Goal: Transaction & Acquisition: Purchase product/service

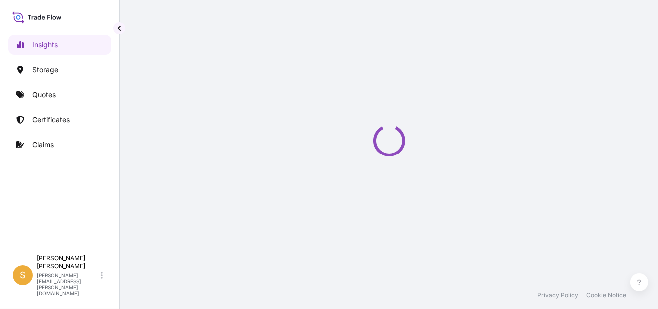
select select "2025"
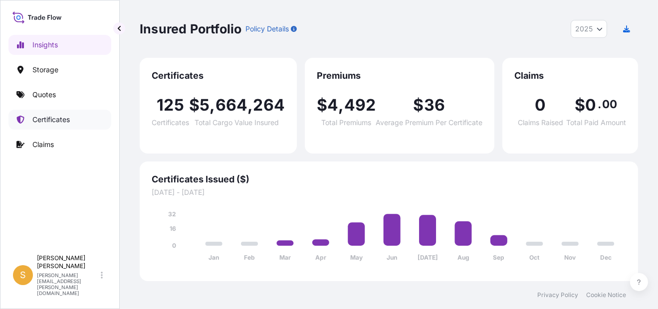
click at [79, 116] on link "Certificates" at bounding box center [59, 120] width 103 height 20
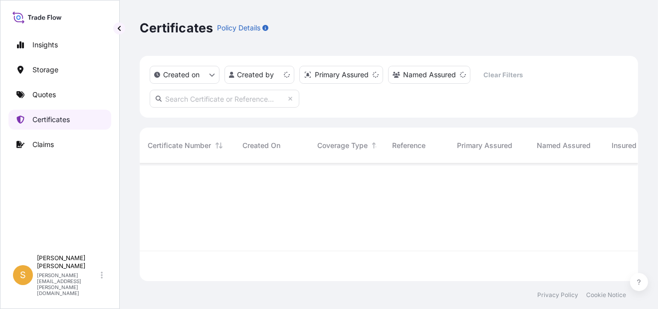
scroll to position [116, 491]
click at [68, 93] on link "Quotes" at bounding box center [59, 95] width 103 height 20
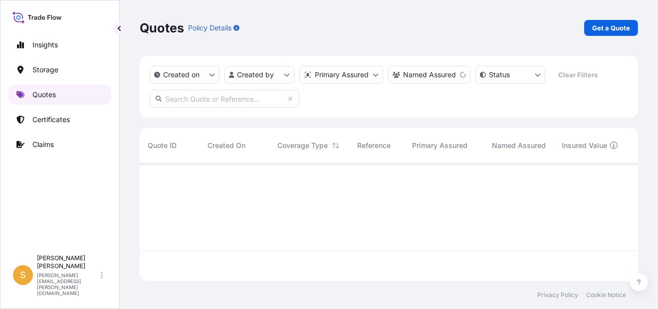
scroll to position [146, 491]
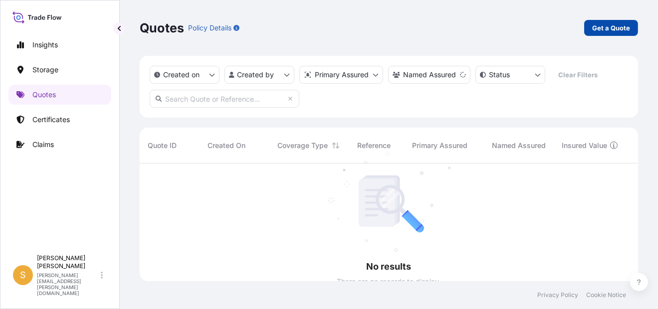
click at [607, 28] on p "Get a Quote" at bounding box center [611, 28] width 38 height 10
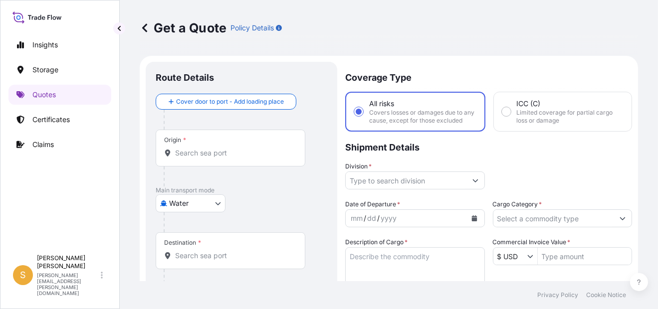
scroll to position [15, 0]
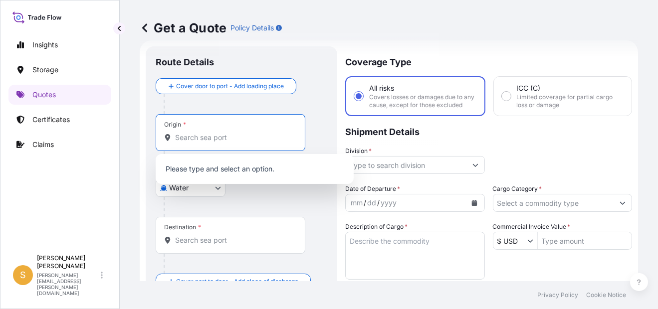
click at [238, 136] on input "Origin *" at bounding box center [234, 138] width 118 height 10
click at [208, 143] on div "Origin *" at bounding box center [231, 132] width 150 height 37
click at [208, 143] on input "Origin * Please select an origin" at bounding box center [234, 138] width 118 height 10
click at [196, 193] on body "0 options available. 0 options available. Insights Storage Quotes Certificates …" at bounding box center [329, 154] width 658 height 309
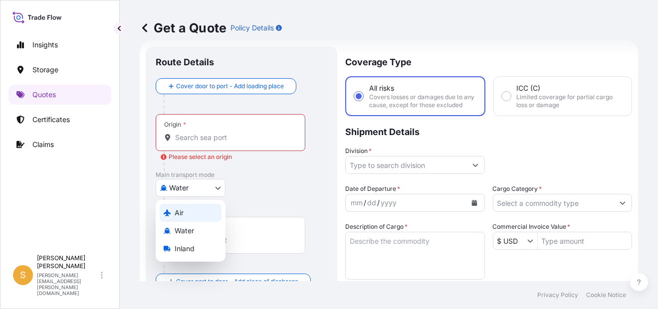
click at [189, 216] on div "Air" at bounding box center [191, 213] width 62 height 18
select select "Air"
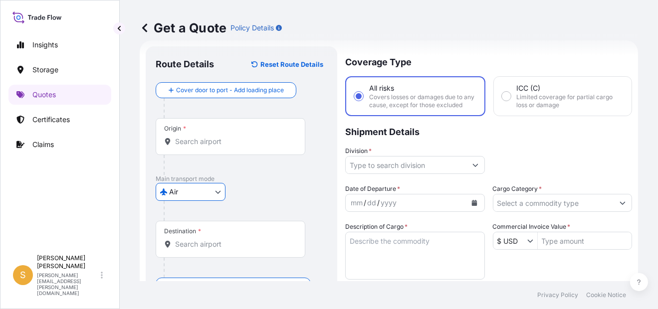
click at [198, 146] on div "Origin *" at bounding box center [231, 136] width 150 height 37
click at [198, 146] on input "Origin *" at bounding box center [234, 142] width 118 height 10
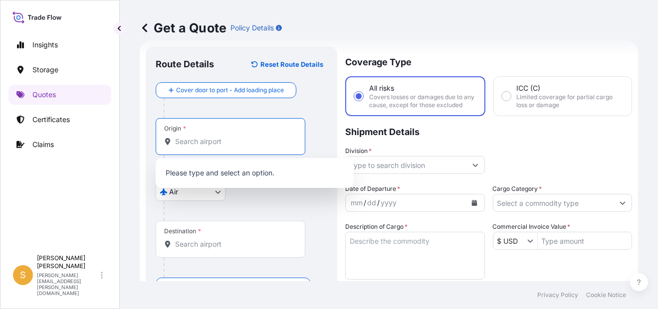
paste input "[GEOGRAPHIC_DATA]"
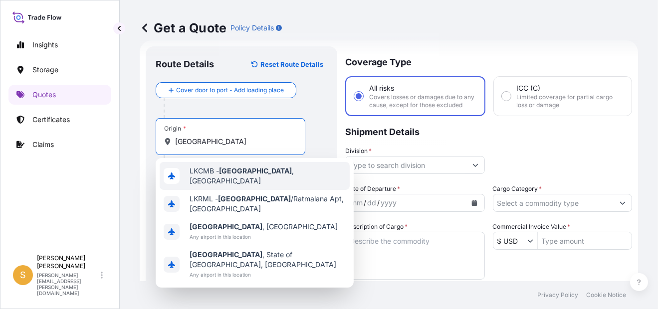
click at [275, 177] on span "LKCMB - [GEOGRAPHIC_DATA] , [GEOGRAPHIC_DATA]" at bounding box center [268, 176] width 156 height 20
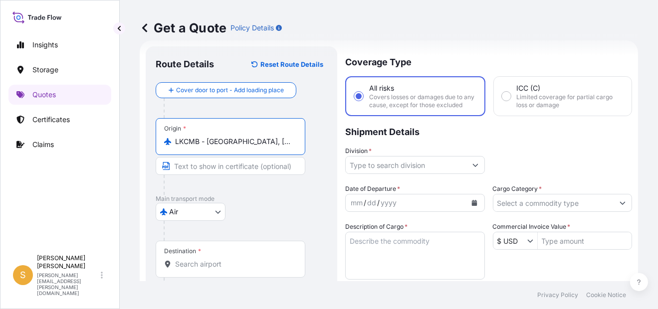
type input "LKCMB - [GEOGRAPHIC_DATA], [GEOGRAPHIC_DATA]"
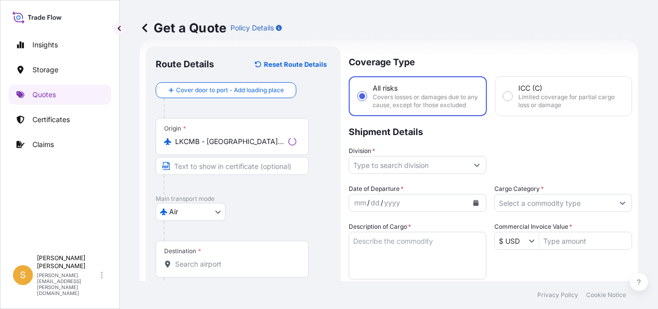
click at [223, 268] on div "Destination *" at bounding box center [232, 259] width 153 height 37
click at [223, 268] on input "Destination *" at bounding box center [235, 264] width 121 height 10
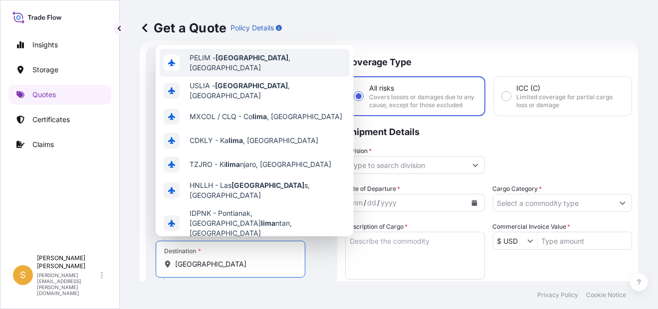
click at [260, 58] on div "PELIM - [GEOGRAPHIC_DATA] , [GEOGRAPHIC_DATA]" at bounding box center [255, 63] width 190 height 28
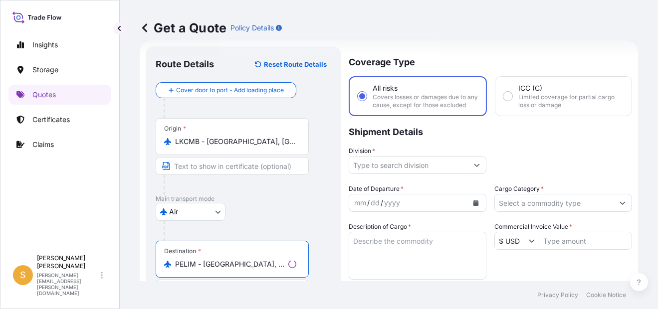
type input "PELIM - [GEOGRAPHIC_DATA], [GEOGRAPHIC_DATA]"
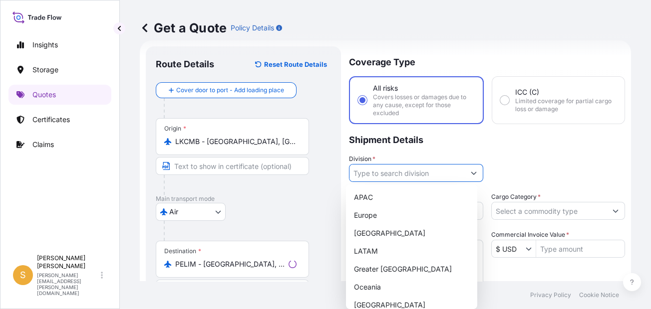
click at [444, 171] on input "Division *" at bounding box center [406, 173] width 115 height 18
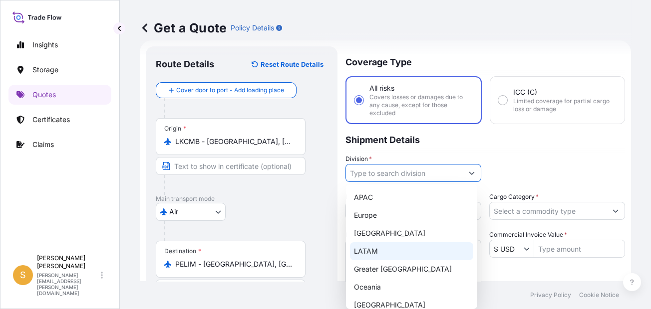
click at [392, 258] on div "LATAM" at bounding box center [411, 252] width 123 height 18
type input "LATAM"
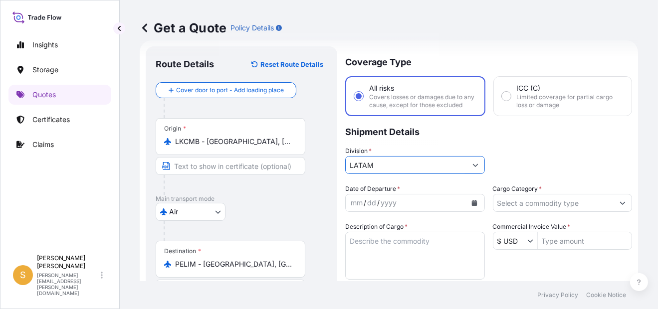
click at [475, 211] on button "Calendar" at bounding box center [475, 203] width 16 height 16
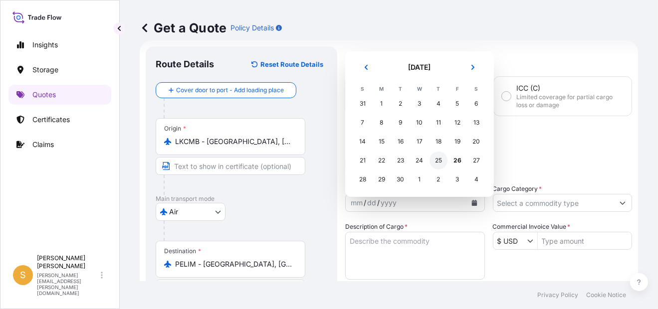
click at [443, 165] on div "25" at bounding box center [439, 161] width 18 height 18
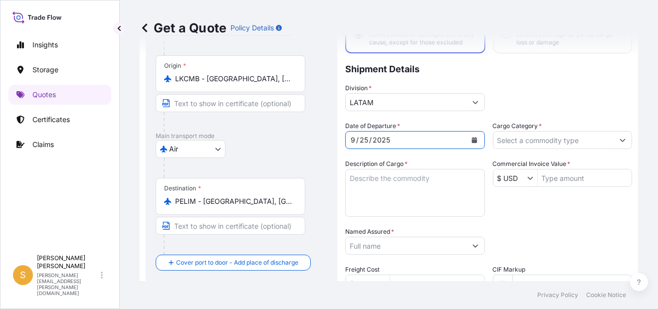
scroll to position [116, 0]
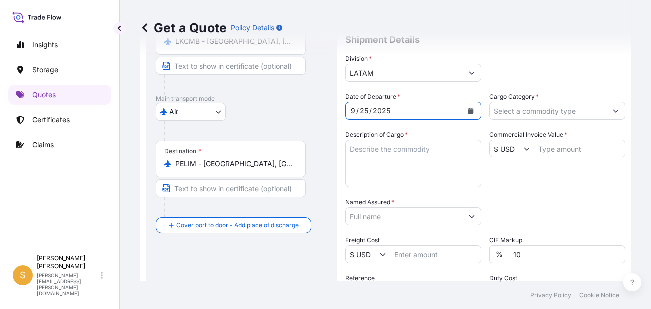
click at [559, 112] on input "Cargo Category *" at bounding box center [548, 111] width 117 height 18
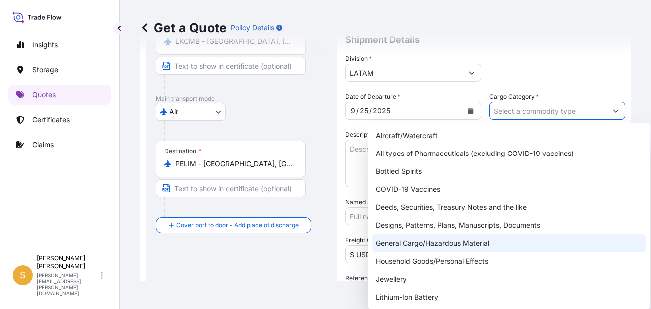
click at [437, 245] on div "General Cargo/Hazardous Material" at bounding box center [509, 244] width 274 height 18
type input "General Cargo/Hazardous Material"
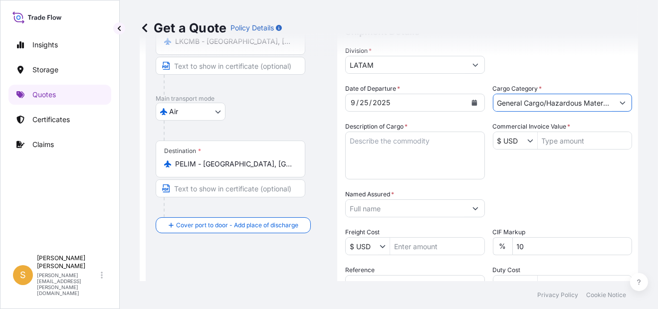
click at [412, 161] on textarea "Description of Cargo *" at bounding box center [415, 156] width 140 height 48
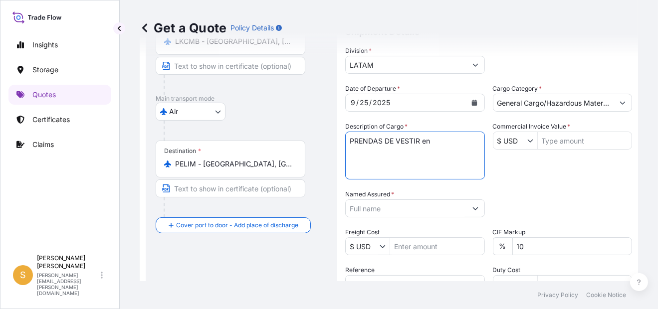
paste textarea "125 CARTONES"
type textarea "PRENDAS DE VESTIR en 125 CARTONES"
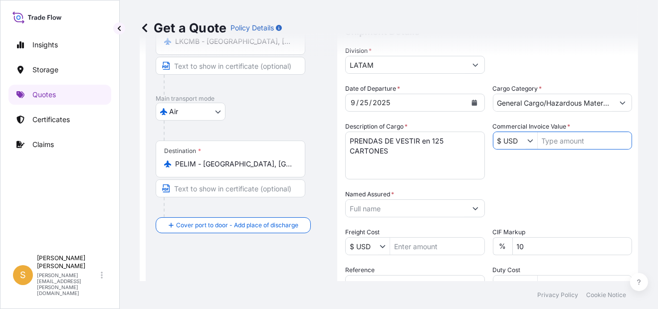
click at [559, 146] on input "Commercial Invoice Value *" at bounding box center [585, 141] width 94 height 18
paste input "25779.45"
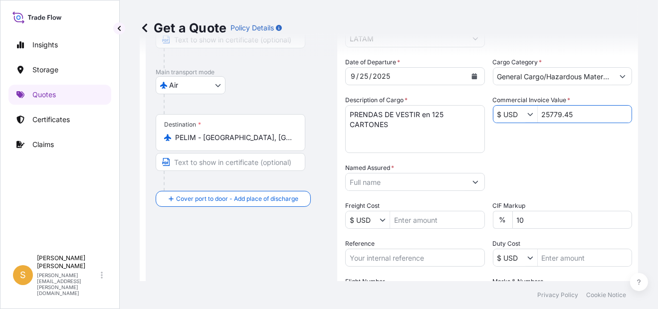
scroll to position [165, 0]
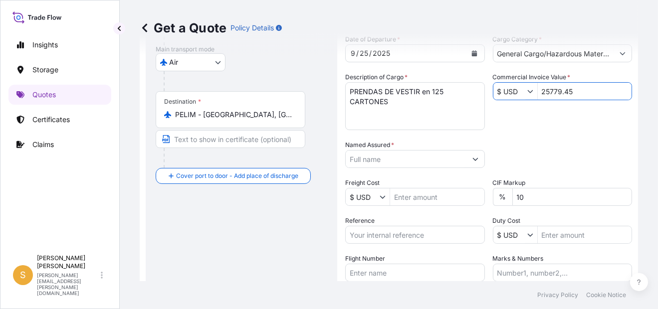
type input "25,779.45"
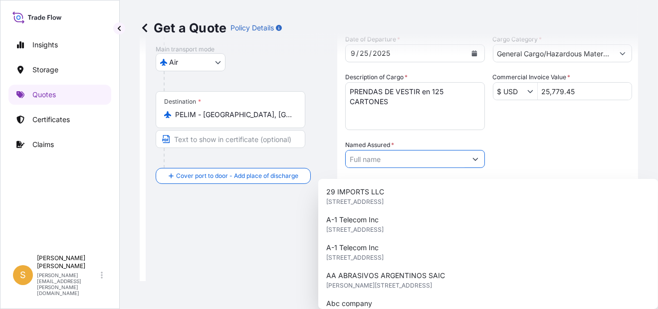
click at [391, 165] on input "Named Assured *" at bounding box center [406, 159] width 121 height 18
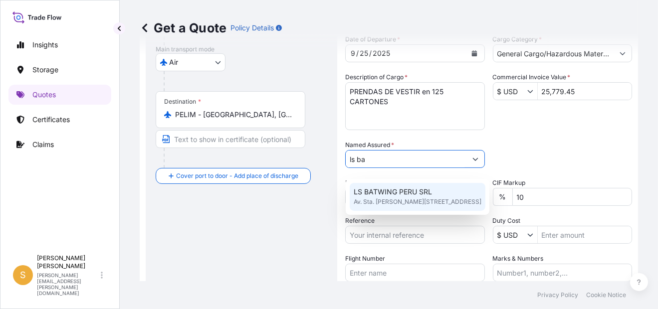
click at [391, 192] on span "LS BATWING PERU SRL" at bounding box center [393, 192] width 78 height 10
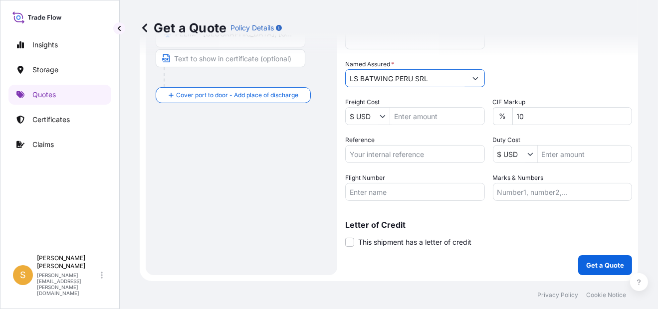
scroll to position [253, 0]
type input "LS BATWING PERU SRL"
drag, startPoint x: 528, startPoint y: 122, endPoint x: 502, endPoint y: 122, distance: 25.9
click at [502, 122] on div "% 10" at bounding box center [563, 116] width 140 height 18
type input "0"
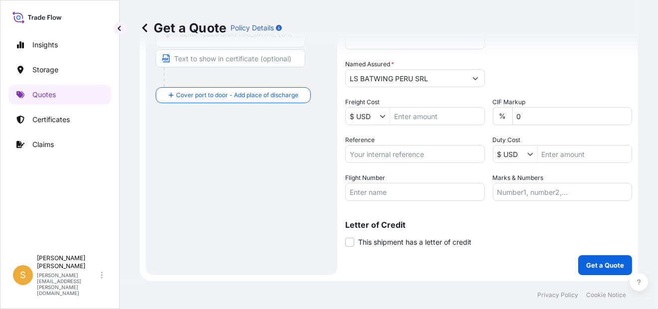
click at [537, 65] on div "Packing Category Type to search a container mode Please select a primary mode o…" at bounding box center [563, 73] width 140 height 28
click at [399, 152] on input "Reference" at bounding box center [415, 154] width 140 height 18
paste input "Facturas 5083783365, 5083783368, 5083783386 y [PERSON_NAME]."
type input "Facturas 5083783365, 5083783368, 5083783386 y [PERSON_NAME]."
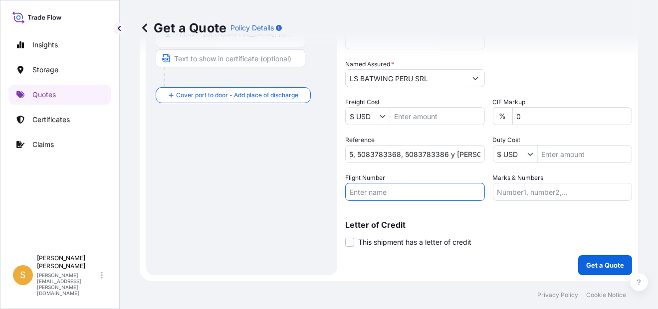
scroll to position [0, 0]
click at [417, 195] on input "Flight Number" at bounding box center [415, 192] width 140 height 18
click at [402, 194] on input "Flight Number" at bounding box center [415, 192] width 140 height 18
paste input "KL0743"
click at [350, 192] on input "KL0743" at bounding box center [415, 192] width 140 height 18
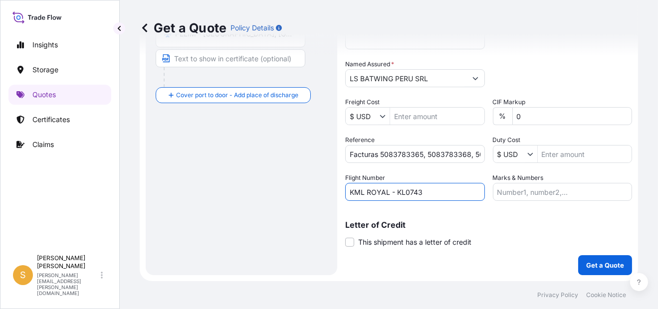
type input "KML ROYAL - KL0743"
click at [581, 188] on input "Marks & Numbers" at bounding box center [563, 192] width 140 height 18
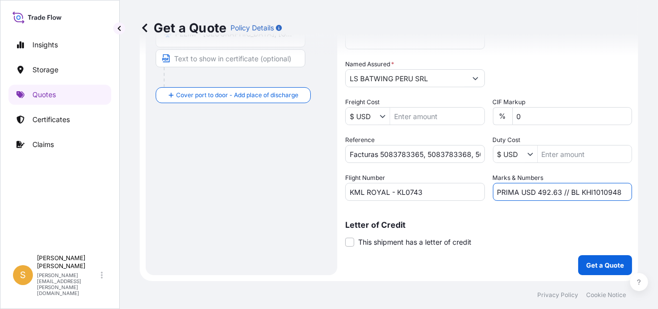
click at [593, 187] on input "PRIMA USD 492.63 // BL KHI1010948" at bounding box center [563, 192] width 140 height 18
paste input "S250133841"
drag, startPoint x: 557, startPoint y: 191, endPoint x: 534, endPoint y: 200, distance: 24.7
click at [534, 200] on input "PRIMA USD 492.63 // BL S2501338418" at bounding box center [563, 192] width 140 height 18
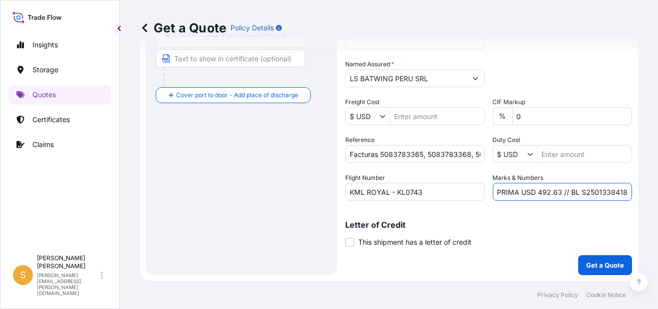
paste input "90.2"
click at [536, 194] on input "PRIMA USD 90.23 // BL S2501338418" at bounding box center [563, 192] width 140 height 18
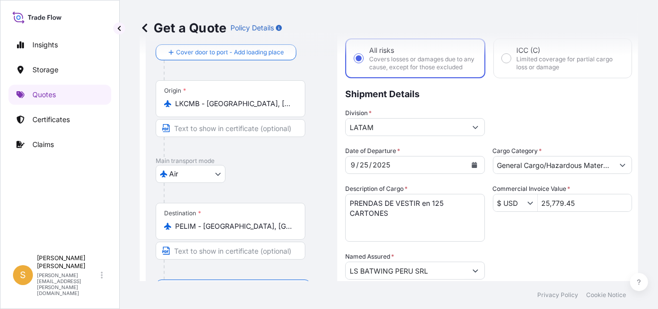
scroll to position [253, 0]
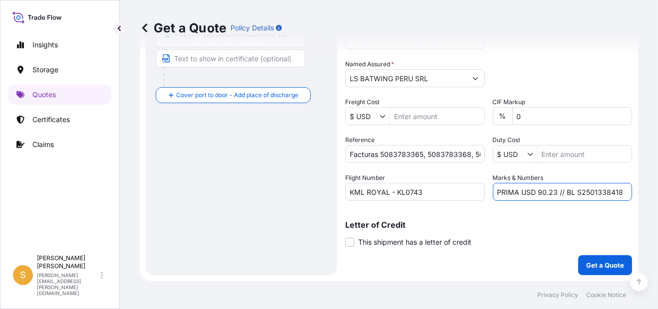
type input "PRIMA USD 90.23 // BL S2501338418"
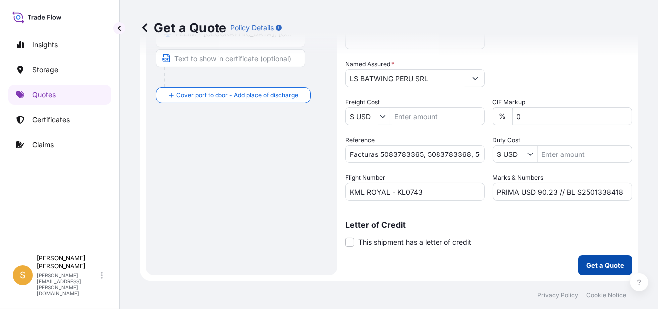
click at [593, 269] on p "Get a Quote" at bounding box center [605, 265] width 38 height 10
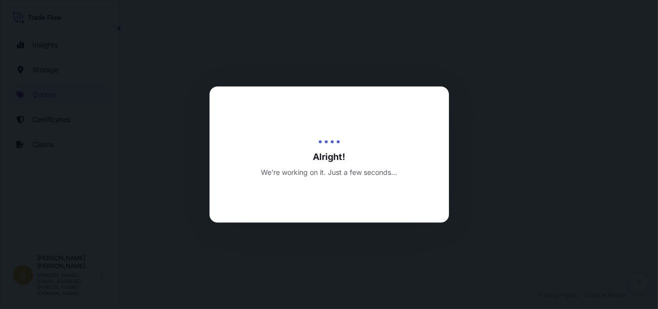
select select "Air"
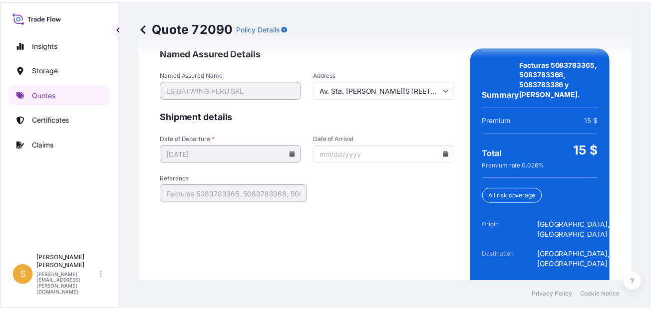
scroll to position [1659, 0]
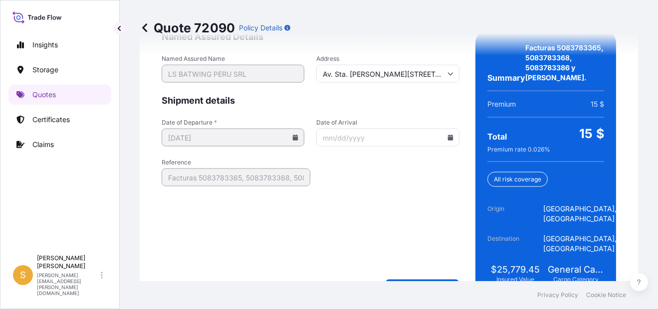
click at [449, 147] on input "Date of Arrival" at bounding box center [387, 138] width 143 height 18
click at [448, 141] on icon at bounding box center [450, 138] width 5 height 6
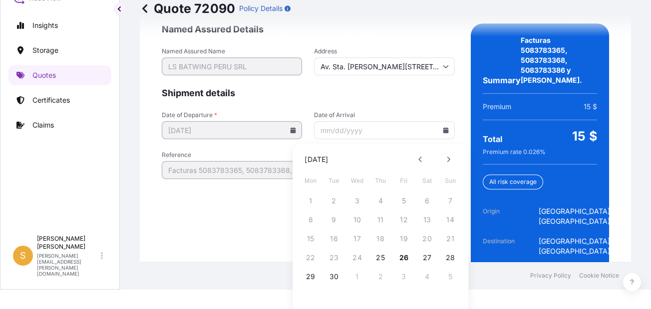
scroll to position [28, 0]
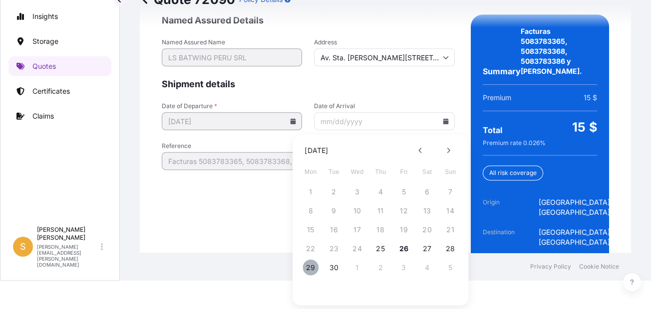
click at [312, 269] on button "29" at bounding box center [310, 268] width 16 height 16
type input "[DATE]"
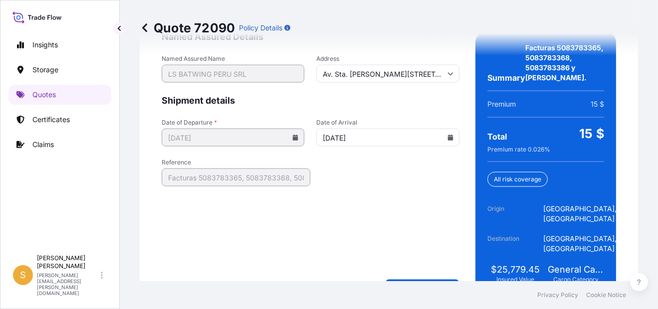
scroll to position [1700, 0]
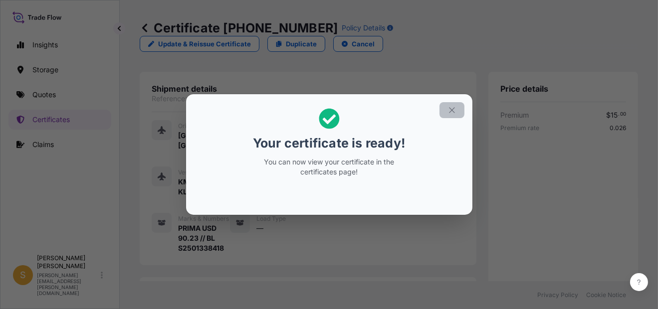
click at [452, 113] on icon "button" at bounding box center [452, 110] width 9 height 9
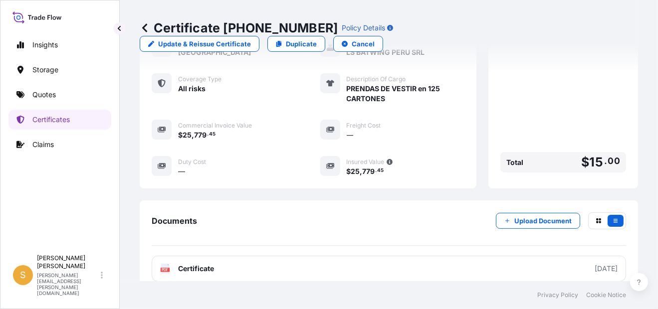
scroll to position [343, 0]
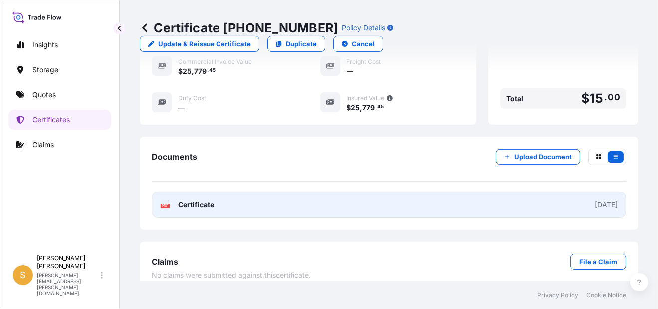
click at [279, 194] on link "PDF Certificate [DATE]" at bounding box center [389, 205] width 475 height 26
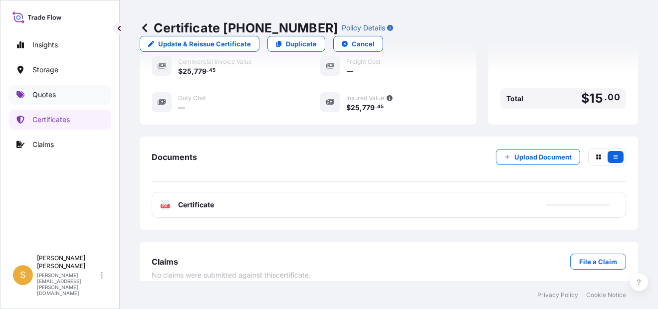
click at [67, 87] on link "Quotes" at bounding box center [59, 95] width 103 height 20
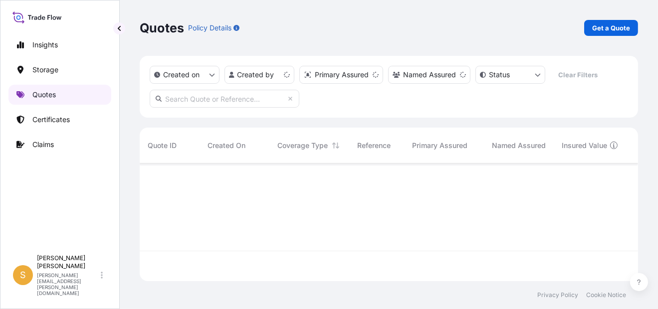
scroll to position [116, 491]
click at [613, 28] on p "Get a Quote" at bounding box center [611, 28] width 38 height 10
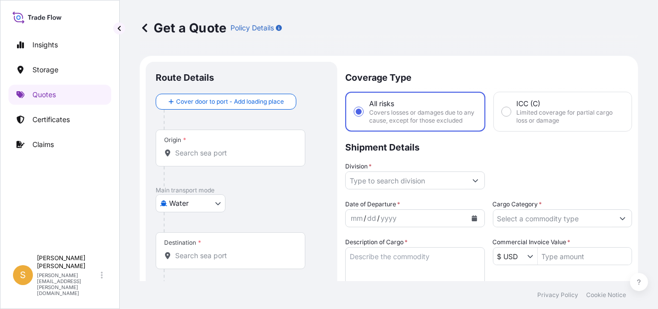
scroll to position [15, 0]
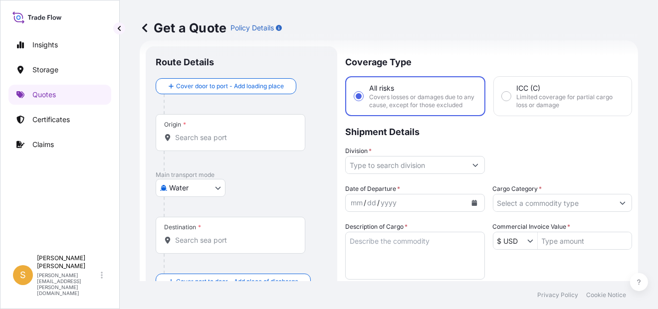
click at [192, 186] on body "Insights Storage Quotes Certificates Claims S [PERSON_NAME] [PERSON_NAME][EMAIL…" at bounding box center [329, 154] width 658 height 309
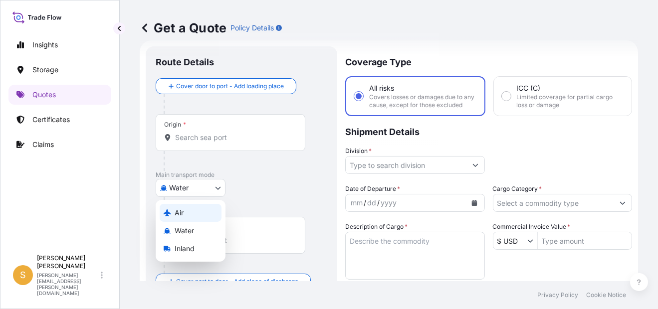
click at [186, 214] on div "Air" at bounding box center [191, 213] width 62 height 18
select select "Air"
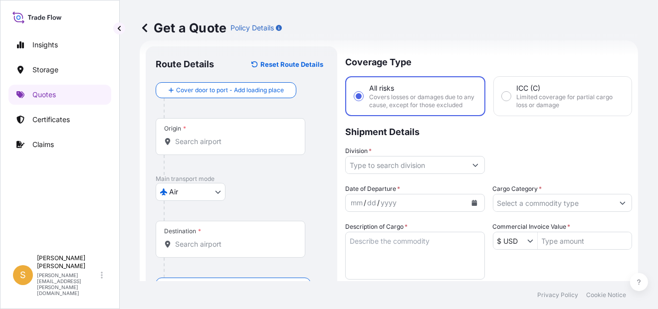
click at [211, 137] on input "Origin *" at bounding box center [234, 142] width 118 height 10
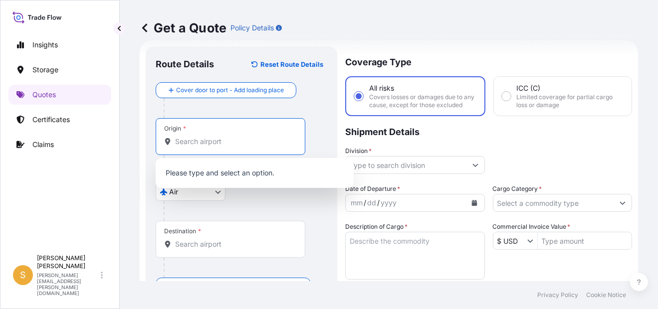
paste input "[GEOGRAPHIC_DATA]"
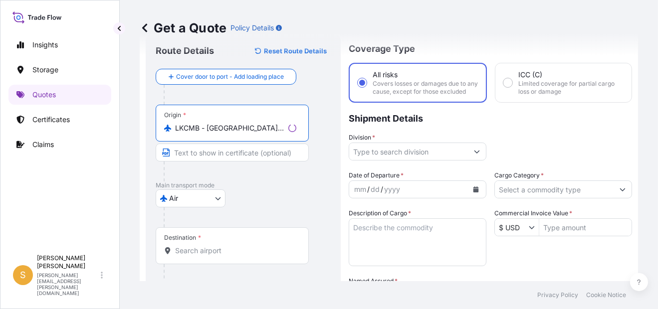
scroll to position [65, 0]
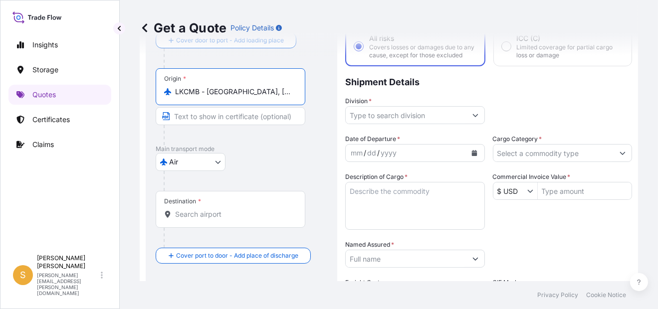
type input "LKCMB - [GEOGRAPHIC_DATA], [GEOGRAPHIC_DATA]"
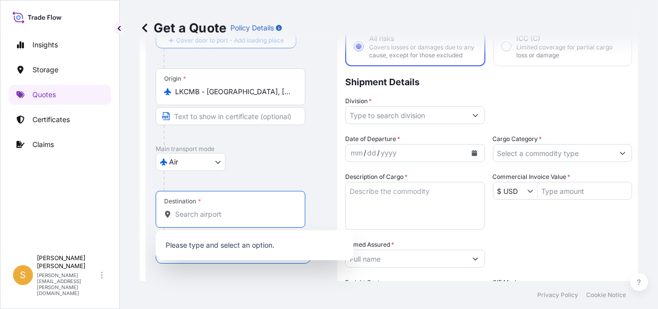
click at [192, 216] on input "Destination *" at bounding box center [234, 215] width 118 height 10
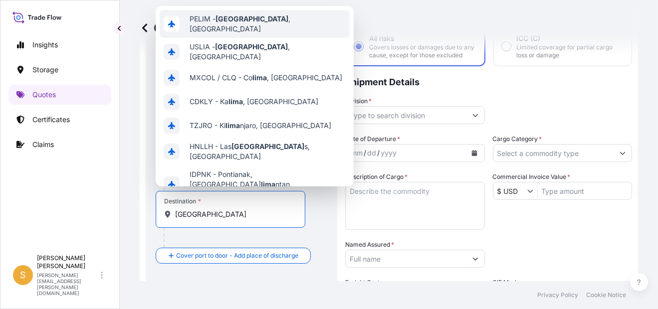
click at [262, 18] on div "PELIM - [GEOGRAPHIC_DATA] , [GEOGRAPHIC_DATA]" at bounding box center [255, 24] width 190 height 28
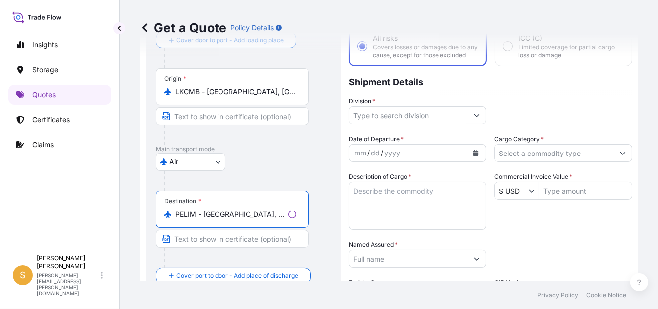
type input "PELIM - [GEOGRAPHIC_DATA], [GEOGRAPHIC_DATA]"
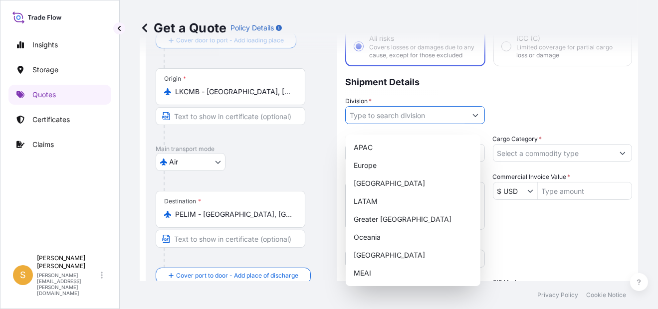
click at [387, 122] on input "Division *" at bounding box center [406, 115] width 121 height 18
click at [384, 202] on div "LATAM" at bounding box center [413, 202] width 127 height 18
type input "LATAM"
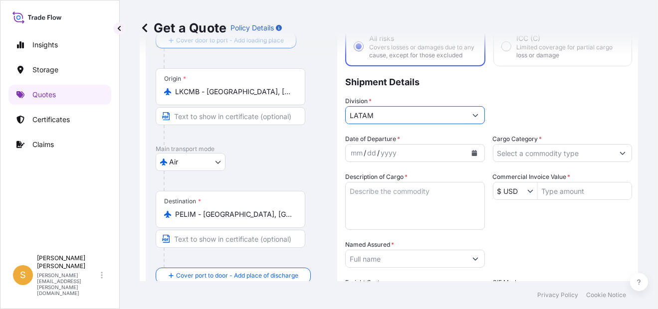
click at [474, 156] on icon "Calendar" at bounding box center [475, 153] width 6 height 6
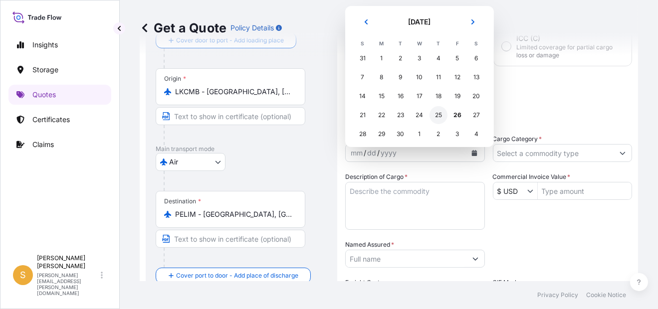
click at [435, 115] on div "25" at bounding box center [439, 115] width 18 height 18
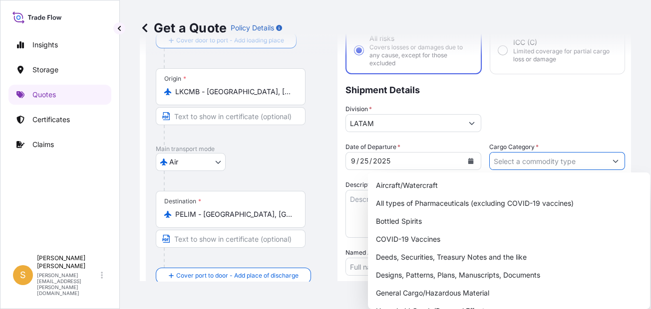
click at [539, 162] on input "Cargo Category *" at bounding box center [548, 161] width 117 height 18
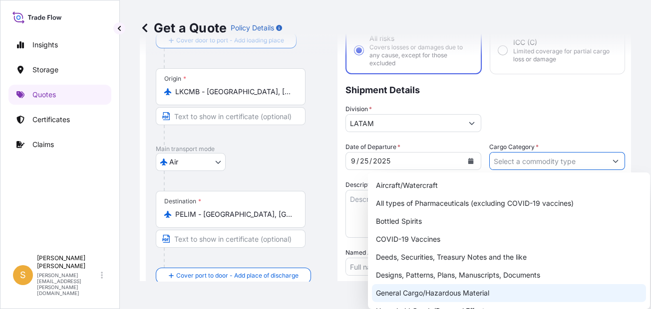
click at [453, 296] on div "General Cargo/Hazardous Material" at bounding box center [509, 293] width 274 height 18
type input "General Cargo/Hazardous Material"
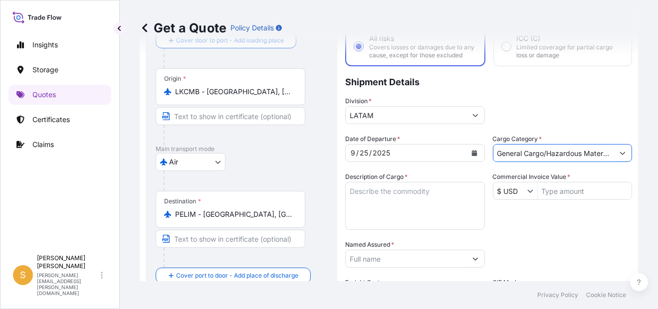
click at [417, 214] on textarea "Description of Cargo *" at bounding box center [415, 206] width 140 height 48
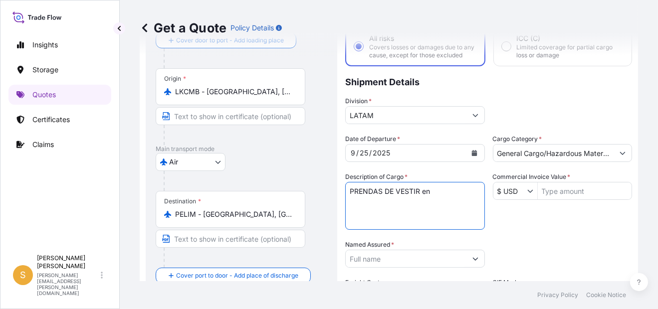
paste textarea "14 CARTONES"
type textarea "PRENDAS DE VESTIR en 14 CARTONES"
click at [571, 195] on input "Commercial Invoice Value *" at bounding box center [585, 191] width 94 height 18
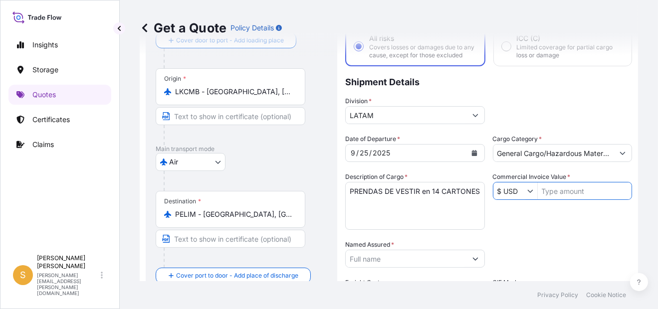
paste input "1736.23"
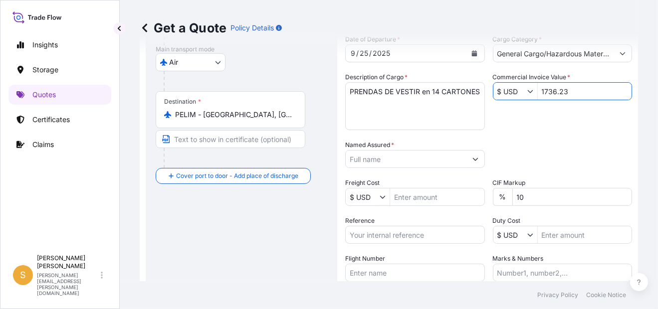
type input "1,736.23"
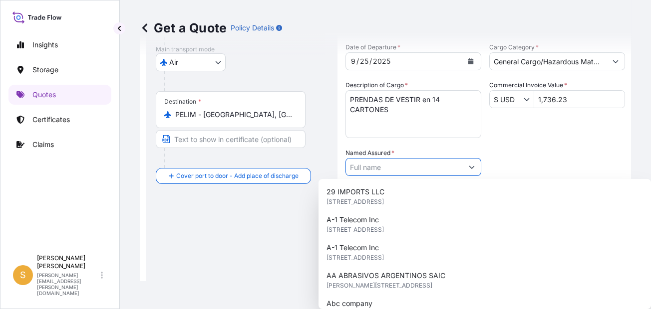
click at [433, 167] on input "Named Assured *" at bounding box center [404, 167] width 117 height 18
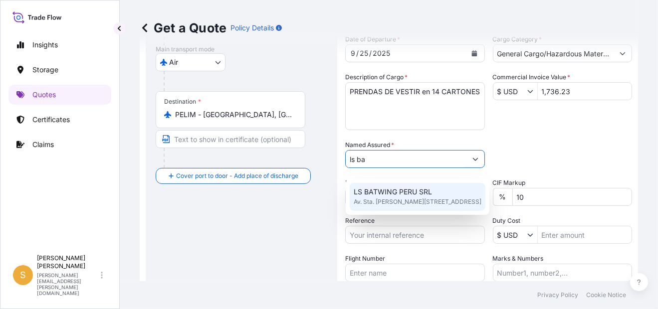
click at [424, 195] on span "LS BATWING PERU SRL" at bounding box center [393, 192] width 78 height 10
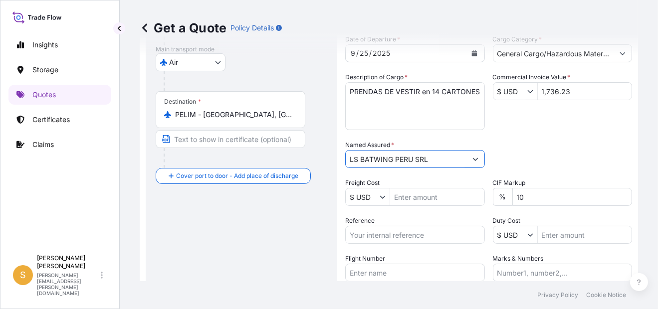
type input "LS BATWING PERU SRL"
click at [540, 202] on input "10" at bounding box center [573, 197] width 120 height 18
drag, startPoint x: 540, startPoint y: 202, endPoint x: 490, endPoint y: 205, distance: 51.0
click at [493, 205] on div "% 10" at bounding box center [563, 197] width 140 height 18
type input "0"
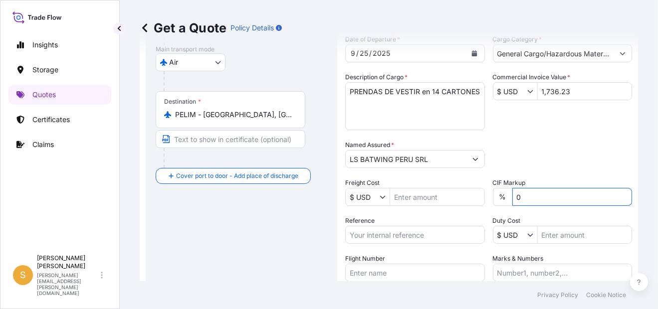
click at [508, 148] on div "Packing Category Type to search a container mode Please select a primary mode o…" at bounding box center [563, 154] width 140 height 28
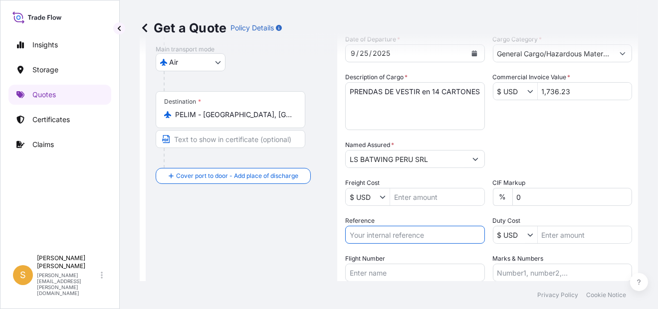
click at [422, 244] on input "Reference" at bounding box center [415, 235] width 140 height 18
click at [392, 241] on input "Reference" at bounding box center [415, 235] width 140 height 18
type input "K"
paste input "KL0743"
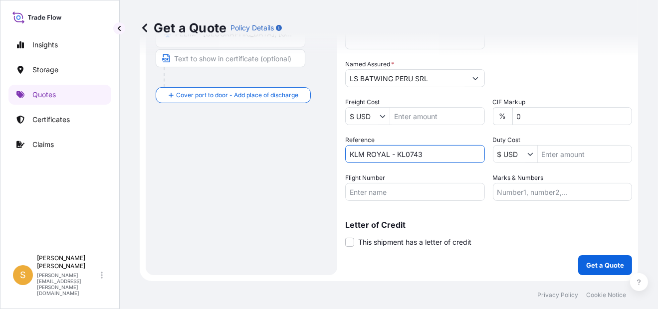
scroll to position [253, 0]
type input "KLM ROYAL - KL0743"
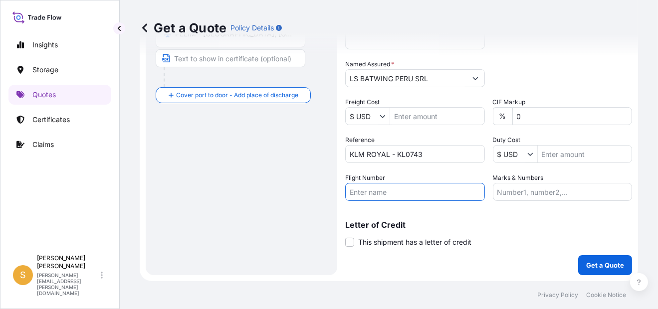
click at [406, 184] on input "Flight Number" at bounding box center [415, 192] width 140 height 18
click at [331, 150] on div "Route Details Reset Route Details Cover door to port - Add loading place Place …" at bounding box center [242, 46] width 192 height 460
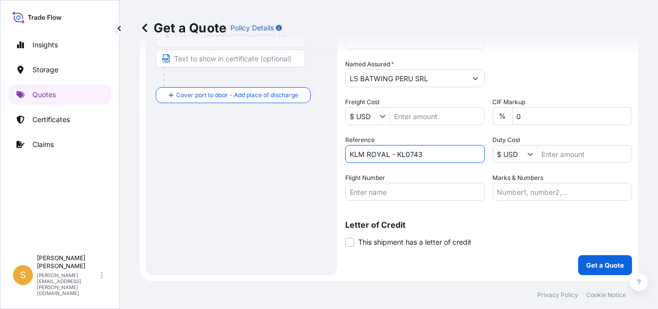
drag, startPoint x: 437, startPoint y: 153, endPoint x: 298, endPoint y: 152, distance: 138.7
click at [298, 152] on form "Route Details Reset Route Details Cover door to port - Add loading place Place …" at bounding box center [389, 46] width 499 height 472
click at [384, 196] on input "Flight Number" at bounding box center [415, 192] width 140 height 18
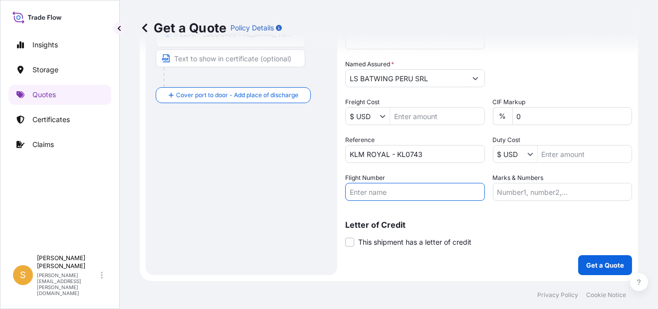
paste input "KLM ROYAL - KL0743"
type input "KLM ROYAL - KL0743"
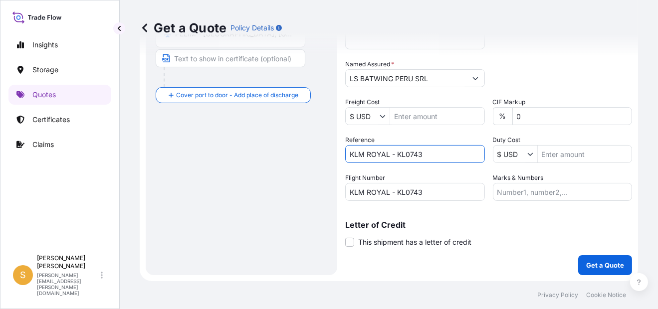
drag, startPoint x: 431, startPoint y: 159, endPoint x: 274, endPoint y: 176, distance: 157.7
click at [274, 176] on form "Route Details Reset Route Details Cover door to port - Add loading place Place …" at bounding box center [389, 46] width 499 height 472
click at [414, 154] on input "Reference" at bounding box center [415, 154] width 140 height 18
paste input "Factura 5083783363."
type input "Factura 5083783363."
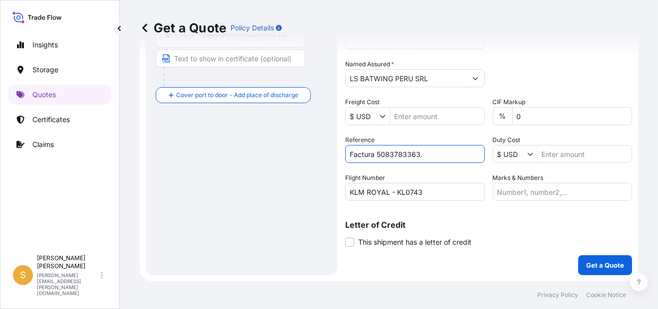
click at [548, 195] on input "Marks & Numbers" at bounding box center [563, 192] width 140 height 18
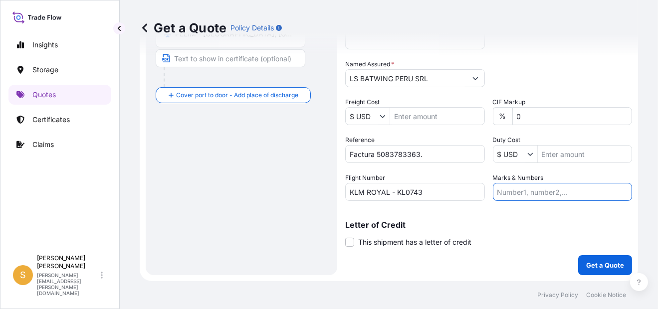
type input "PRIMA USD 492.63 // BL KHI1010948"
click at [550, 189] on input "PRIMA USD 492.63 // BL KHI1010948" at bounding box center [563, 192] width 140 height 18
drag, startPoint x: 616, startPoint y: 194, endPoint x: 438, endPoint y: 206, distance: 178.6
click at [438, 206] on div "Coverage Type All risks Covers losses or damages due to any cause, except for t…" at bounding box center [488, 46] width 287 height 460
click at [556, 192] on input "Marks & Numbers" at bounding box center [563, 192] width 140 height 18
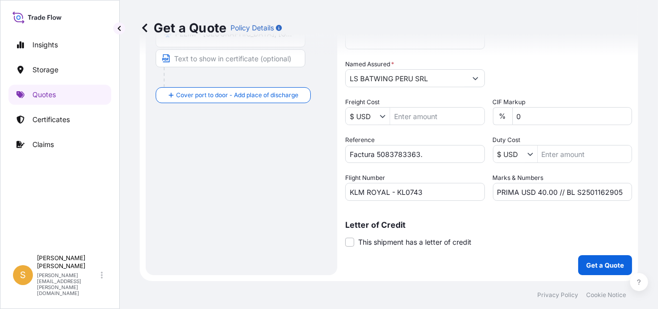
click at [598, 190] on input "PRIMA USD 40.00 // BL S2501162905" at bounding box center [563, 192] width 140 height 18
paste input "338410"
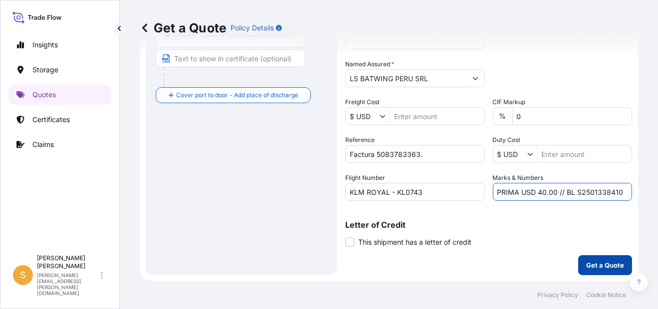
type input "PRIMA USD 40.00 // BL S2501338410"
click at [618, 263] on button "Get a Quote" at bounding box center [605, 266] width 54 height 20
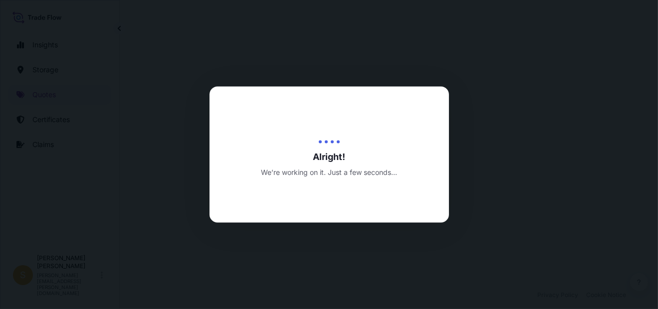
select select "Air"
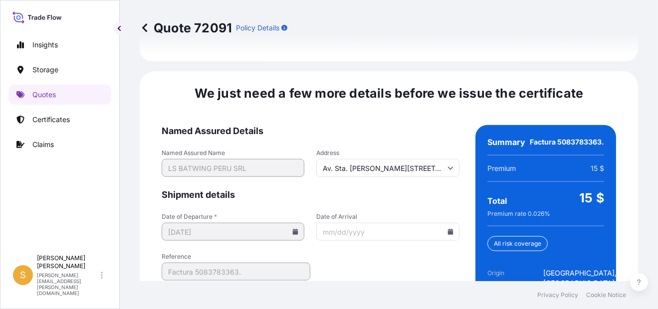
scroll to position [1569, 0]
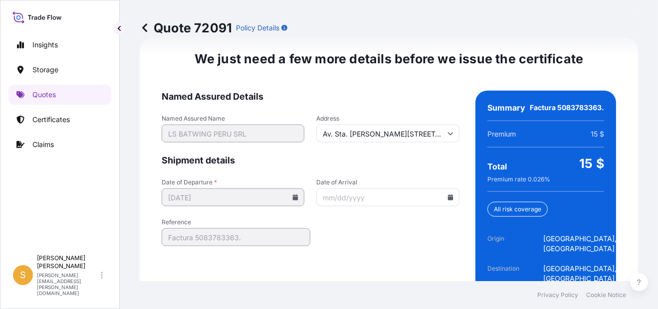
click at [448, 201] on icon at bounding box center [450, 198] width 5 height 6
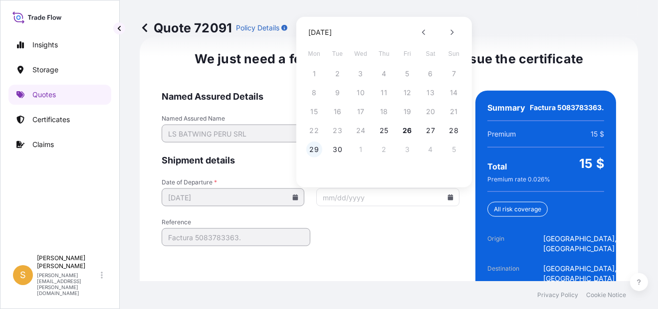
click at [311, 150] on button "29" at bounding box center [314, 150] width 16 height 16
type input "[DATE]"
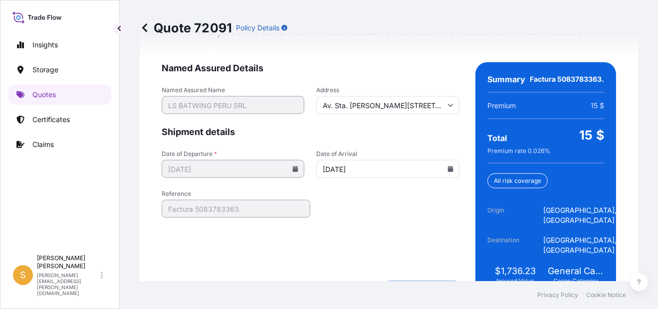
scroll to position [1620, 0]
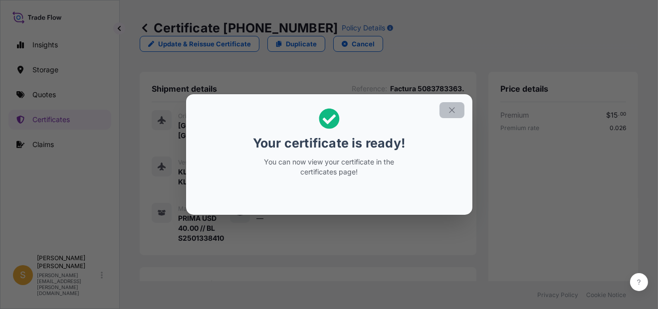
click at [459, 105] on button "button" at bounding box center [452, 110] width 25 height 16
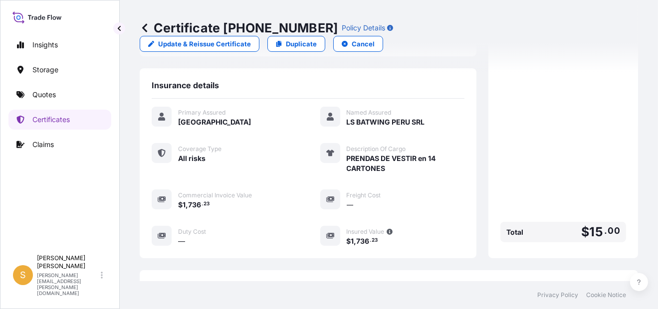
scroll to position [333, 0]
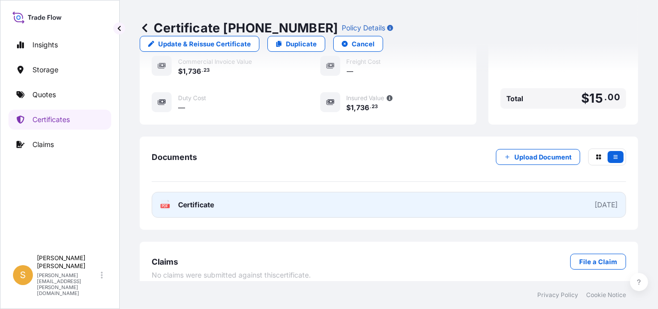
click at [268, 200] on link "PDF Certificate [DATE]" at bounding box center [389, 205] width 475 height 26
